Goal: Information Seeking & Learning: Learn about a topic

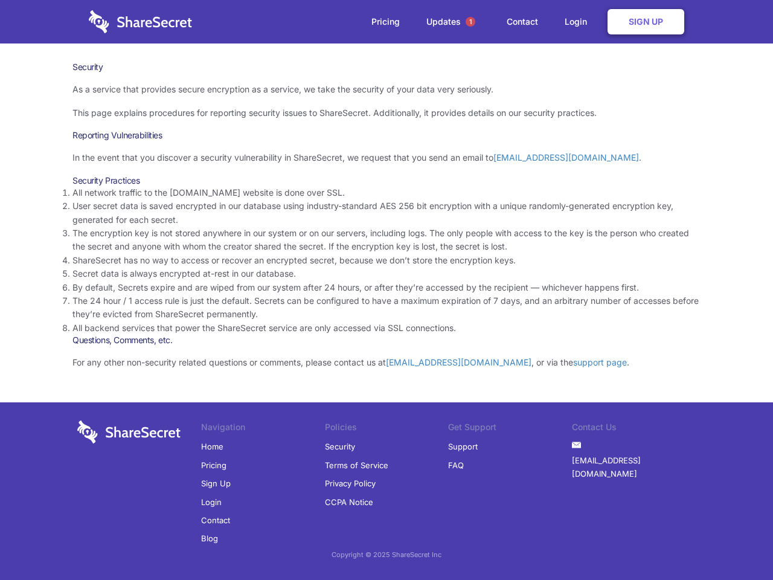
click at [386, 290] on li "By default, Secrets expire and are wiped from our system after 24 hours, or aft…" at bounding box center [386, 287] width 628 height 13
click at [470, 22] on span "1" at bounding box center [470, 22] width 10 height 10
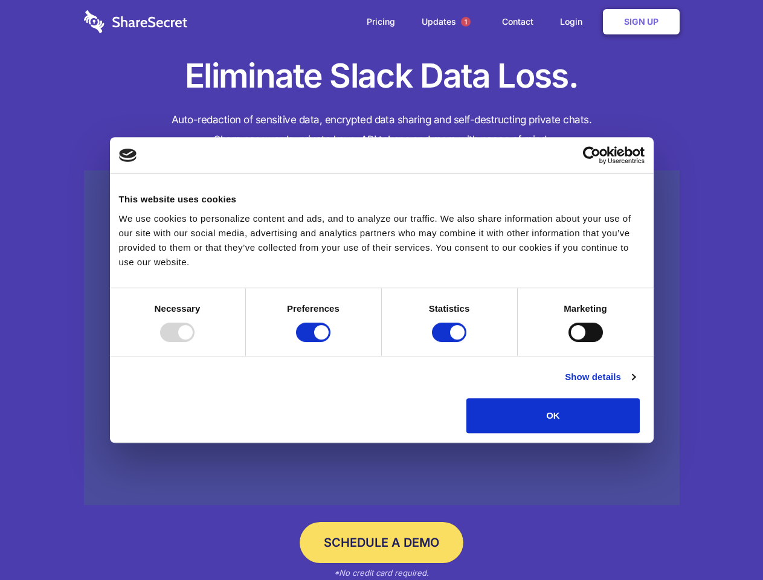
click at [194, 342] on div at bounding box center [177, 331] width 34 height 19
click at [330, 342] on input "Preferences" at bounding box center [313, 331] width 34 height 19
checkbox input "false"
click at [450, 342] on input "Statistics" at bounding box center [449, 331] width 34 height 19
checkbox input "false"
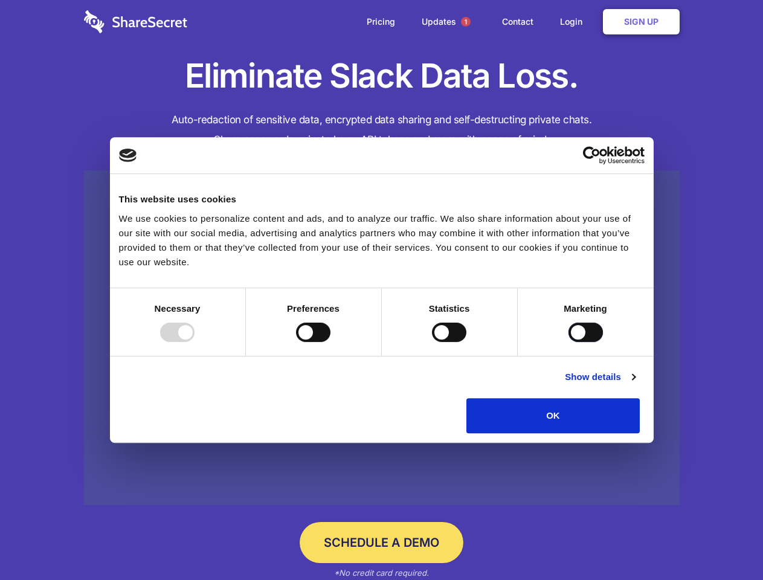
click at [568, 342] on input "Marketing" at bounding box center [585, 331] width 34 height 19
checkbox input "true"
click at [635, 384] on link "Show details" at bounding box center [599, 376] width 70 height 14
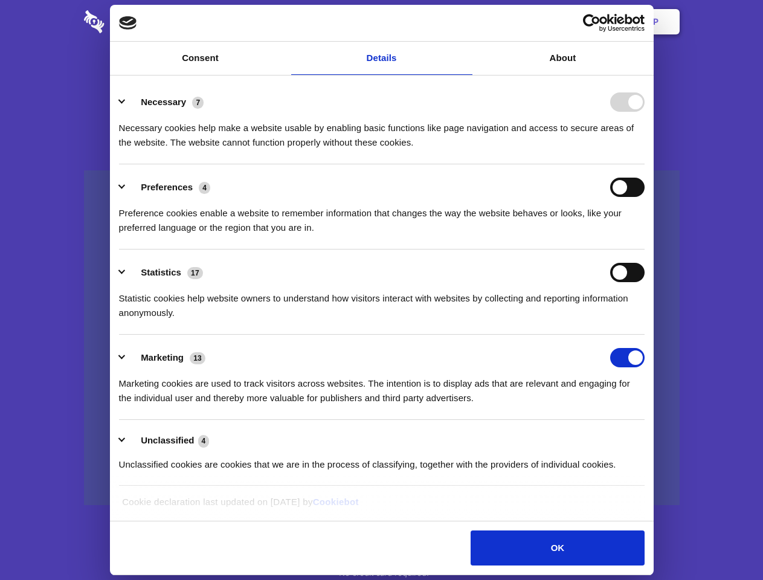
click at [644, 164] on li "Necessary 7 Necessary cookies help make a website usable by enabling basic func…" at bounding box center [381, 121] width 525 height 85
click at [465, 22] on span "1" at bounding box center [466, 22] width 10 height 10
